Goal: Information Seeking & Learning: Learn about a topic

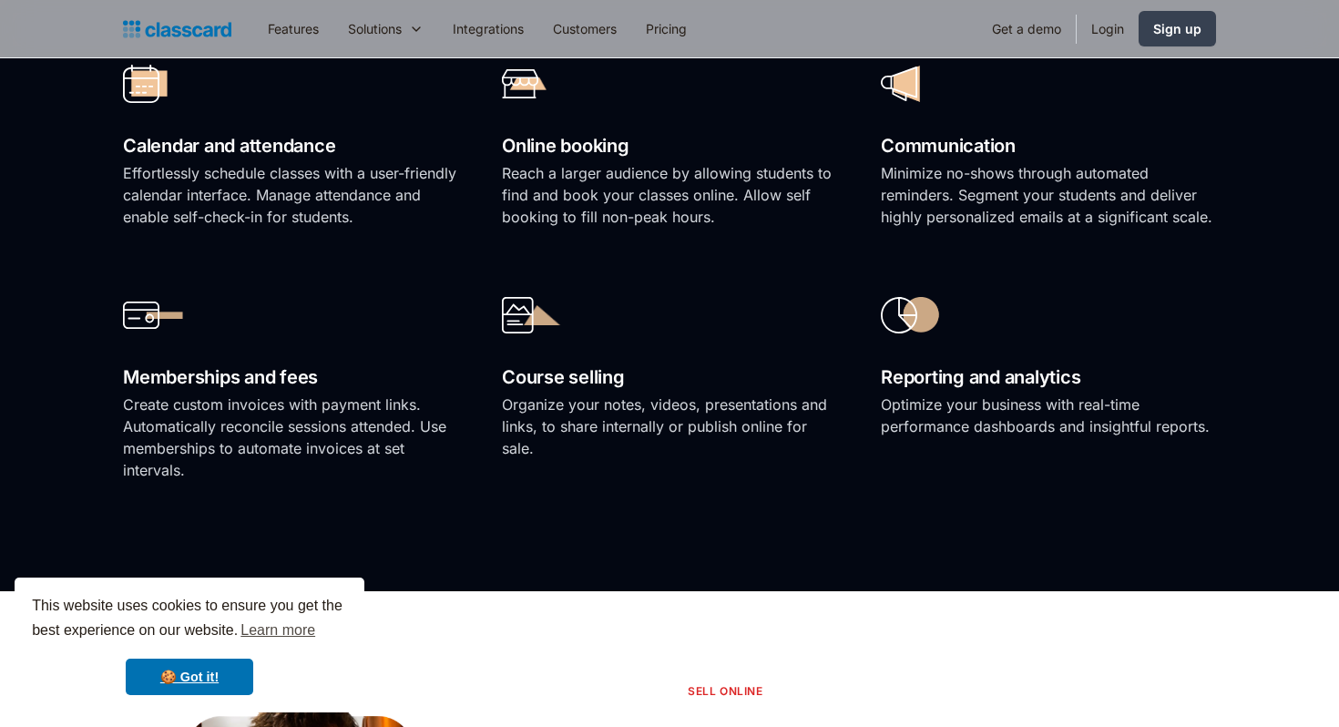
scroll to position [1410, 0]
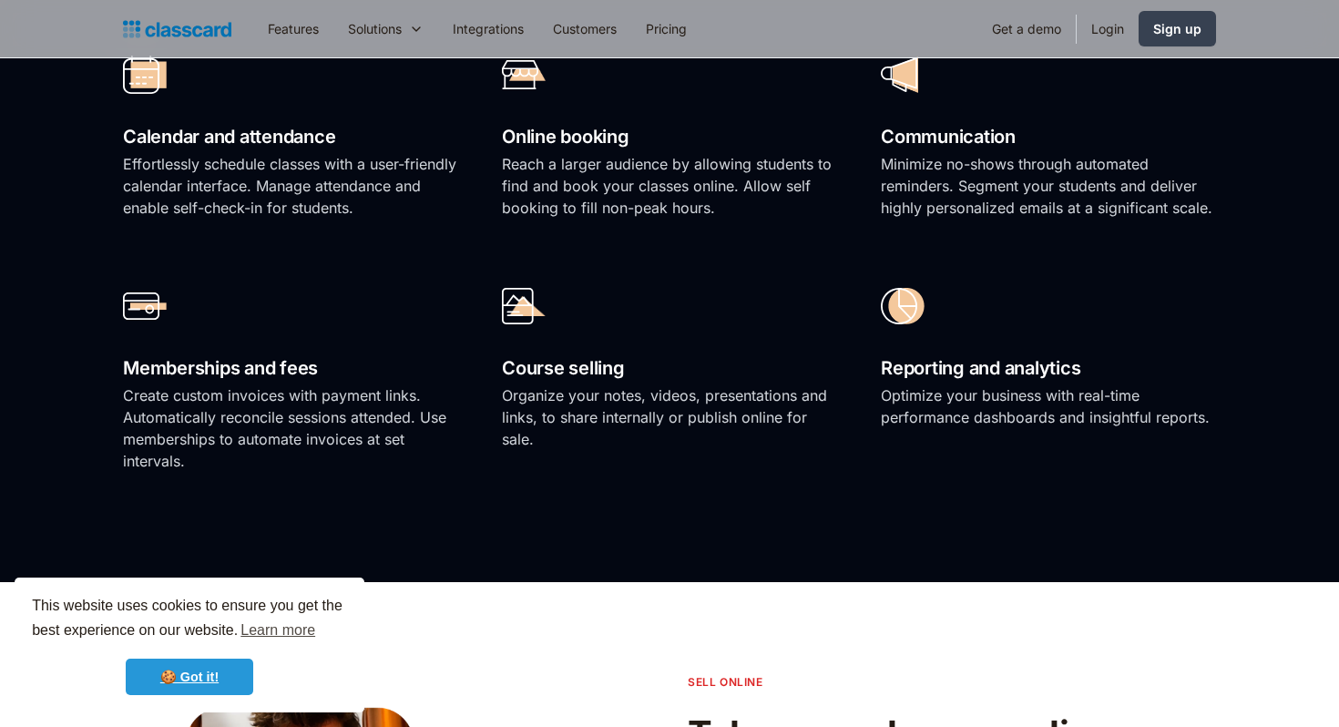
click at [199, 671] on link "🍪 Got it!" at bounding box center [190, 677] width 128 height 36
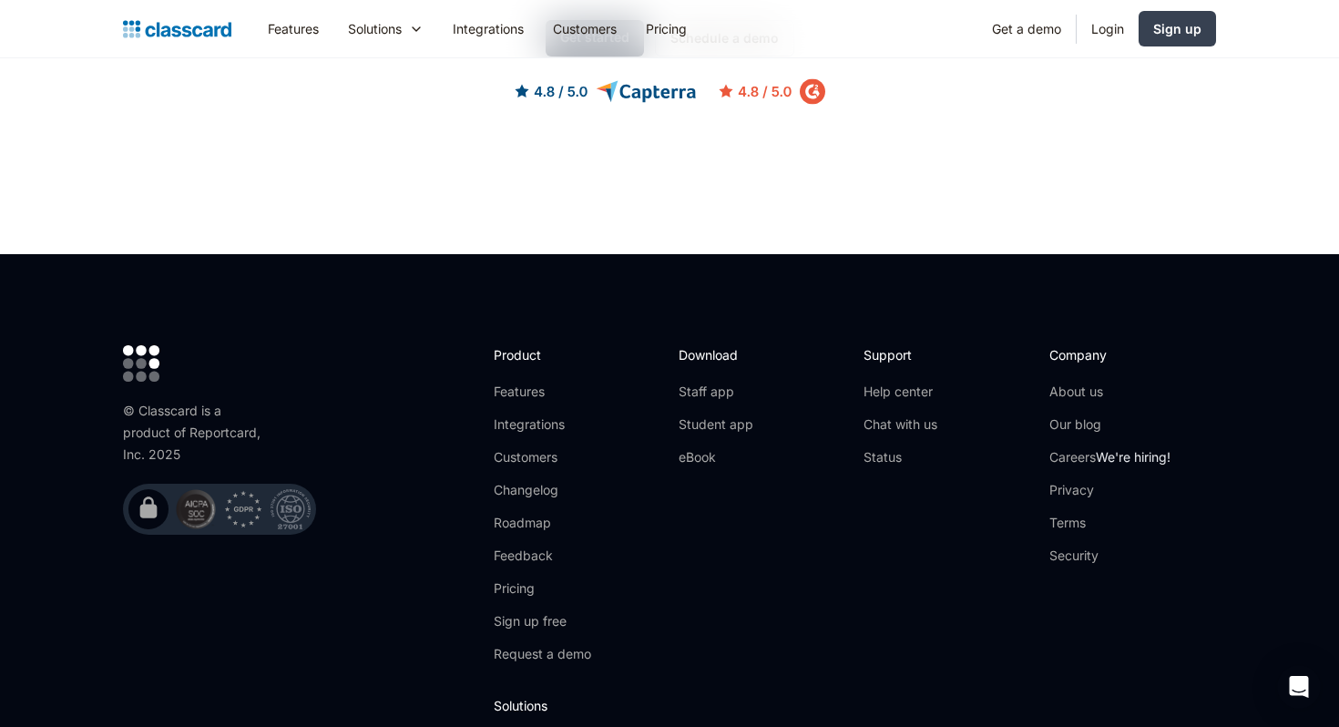
scroll to position [5971, 0]
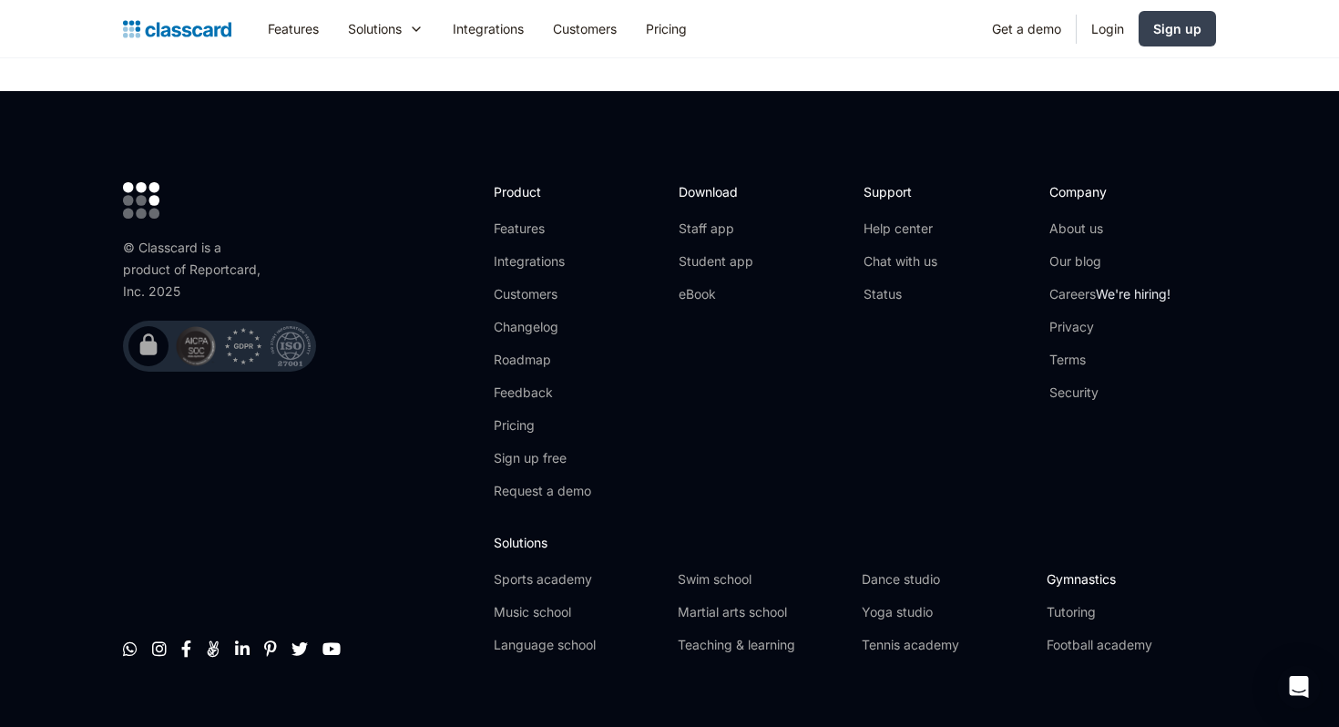
click at [1090, 570] on link "Gymnastics" at bounding box center [1131, 579] width 169 height 18
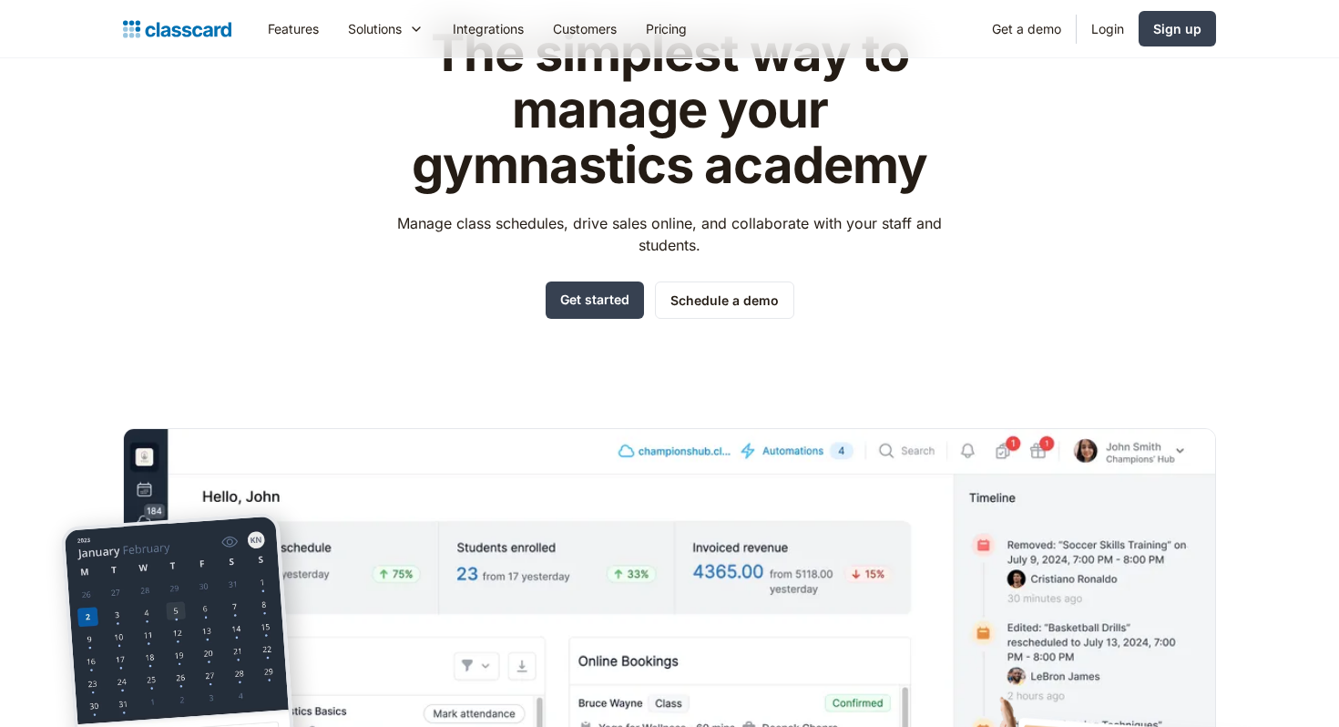
scroll to position [65, 0]
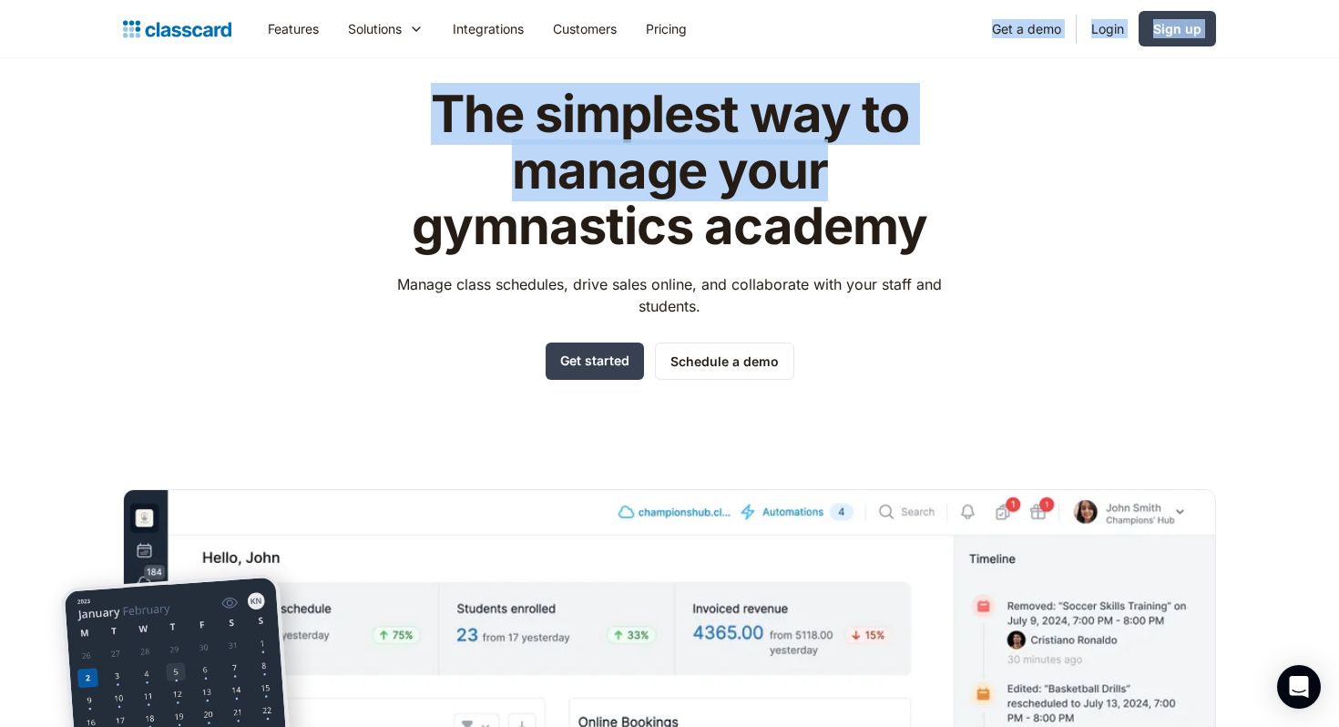
drag, startPoint x: 737, startPoint y: 40, endPoint x: 991, endPoint y: 165, distance: 283.1
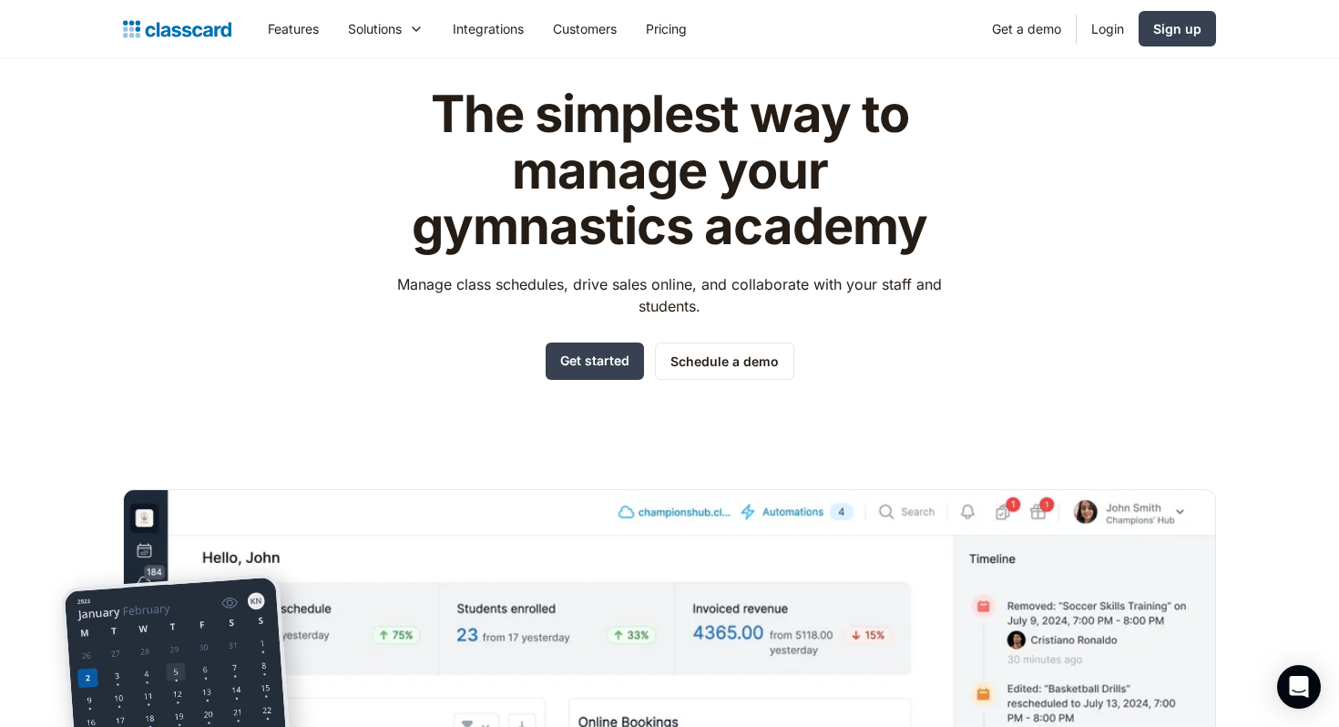
click at [1050, 194] on div "The simplest way to manage your gymnastics academy Manage class schedules, driv…" at bounding box center [669, 514] width 1093 height 914
